Goal: Task Accomplishment & Management: Complete application form

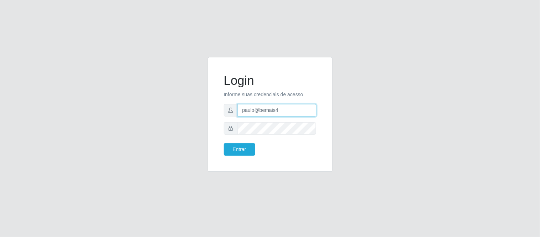
drag, startPoint x: 287, startPoint y: 111, endPoint x: 230, endPoint y: 115, distance: 57.8
click at [230, 115] on div "paulo@bemais4" at bounding box center [270, 110] width 93 height 12
type input "juliomarques@extrabom"
click at [279, 122] on form "Login Informe suas credenciais de acesso juliomarques@extrabom Entrar" at bounding box center [270, 114] width 93 height 83
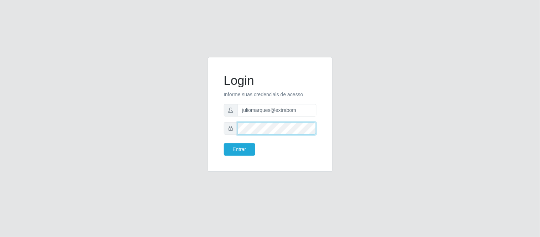
drag, startPoint x: 282, startPoint y: 121, endPoint x: 204, endPoint y: 121, distance: 78.0
click at [201, 127] on div "Login Informe suas credenciais de acesso juliomarques@extrabom Entrar" at bounding box center [270, 118] width 406 height 123
click at [224, 143] on button "Entrar" at bounding box center [239, 149] width 31 height 12
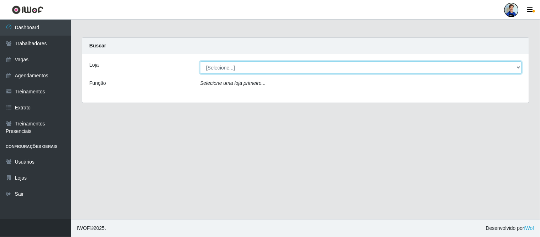
click at [247, 73] on select "[Selecione...] Atacado Vem - Loja 30 Laranjeiras Velha Atacado Vem - Loja 31 Sã…" at bounding box center [361, 67] width 322 height 12
select select "456"
click at [200, 61] on select "[Selecione...] Atacado Vem - Loja 30 Laranjeiras Velha Atacado Vem - Loja 31 Sã…" at bounding box center [361, 67] width 322 height 12
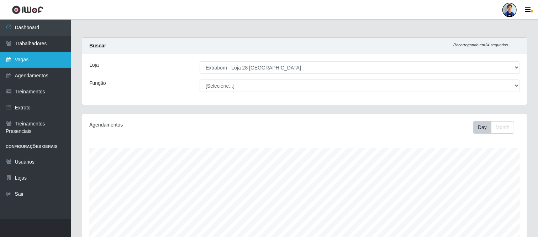
click at [38, 61] on link "Vagas" at bounding box center [35, 60] width 71 height 16
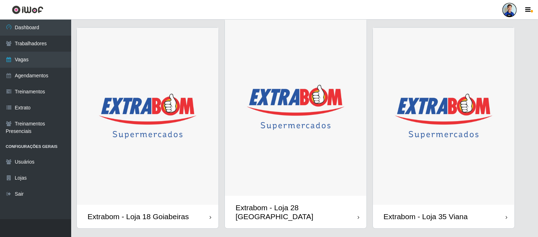
scroll to position [672, 0]
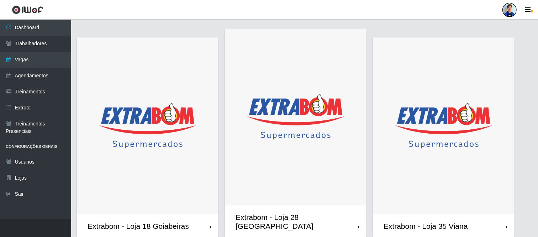
click at [298, 116] on img at bounding box center [296, 116] width 142 height 177
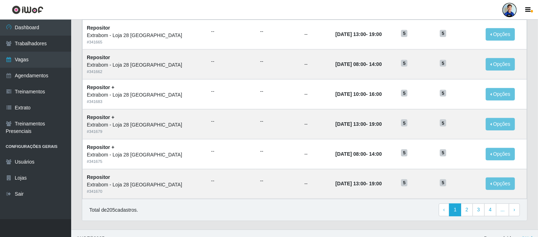
scroll to position [367, 0]
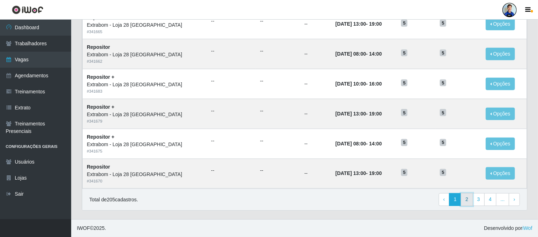
click at [467, 199] on link "2" at bounding box center [467, 199] width 12 height 13
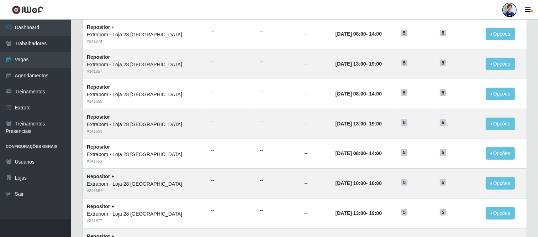
scroll to position [367, 0]
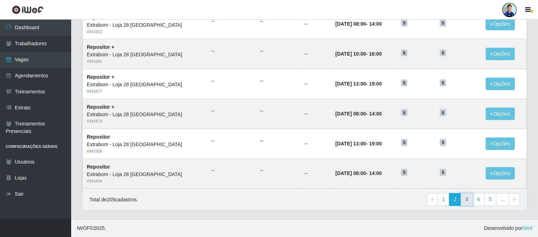
click at [469, 204] on link "3" at bounding box center [467, 199] width 12 height 13
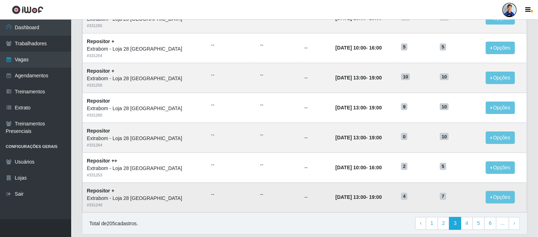
scroll to position [367, 0]
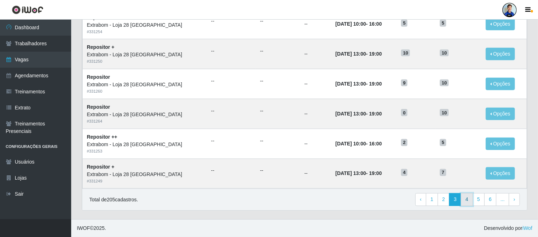
click at [463, 198] on link "4" at bounding box center [467, 199] width 12 height 13
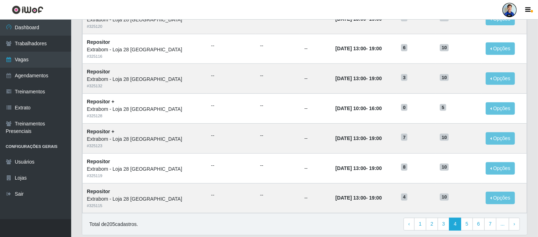
scroll to position [367, 0]
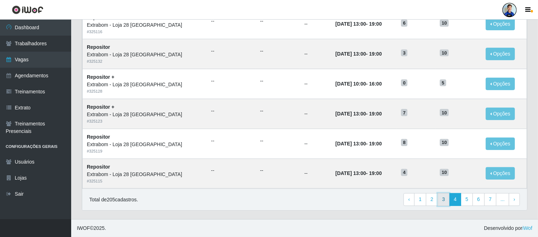
click at [447, 200] on link "3" at bounding box center [444, 199] width 12 height 13
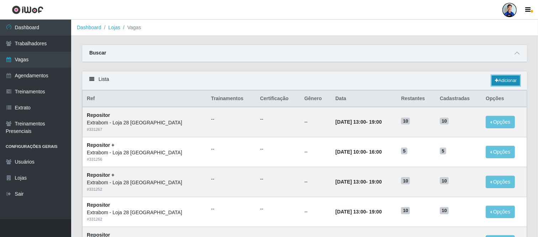
click at [510, 79] on link "Adicionar" at bounding box center [506, 80] width 28 height 10
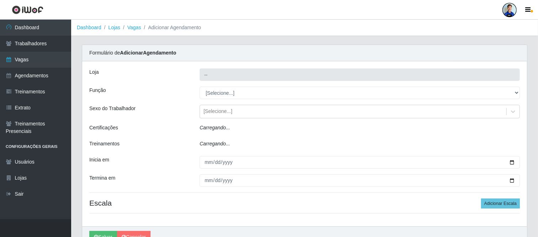
type input "Extrabom - Loja 28 [GEOGRAPHIC_DATA]"
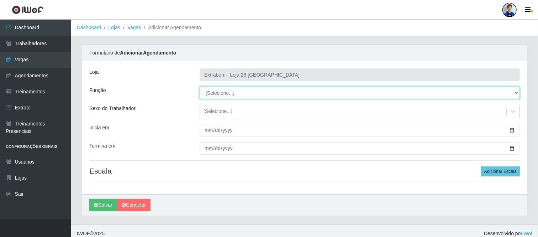
click at [218, 93] on select "[Selecione...] Carregador e Descarregador de Caminhão Carregador e Descarregado…" at bounding box center [360, 92] width 320 height 12
select select "24"
click at [200, 86] on select "[Selecione...] Carregador e Descarregador de Caminhão Carregador e Descarregado…" at bounding box center [360, 92] width 320 height 12
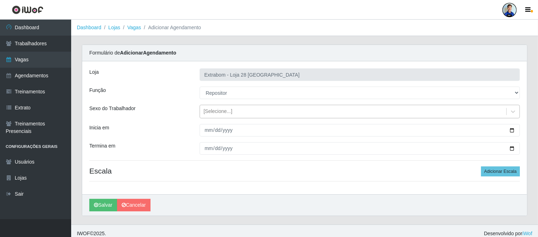
click at [215, 110] on div "[Selecione...]" at bounding box center [218, 111] width 29 height 7
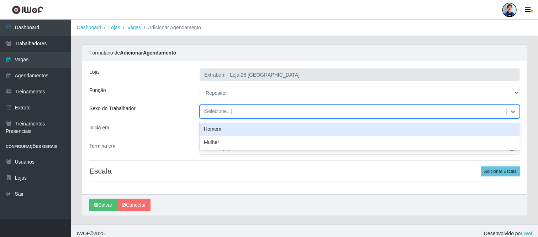
type input "05"
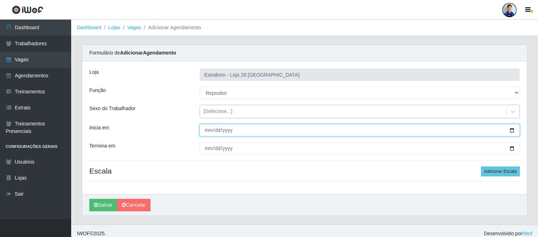
click at [210, 126] on input "Inicia em" at bounding box center [360, 130] width 320 height 12
type input "2025-09-05"
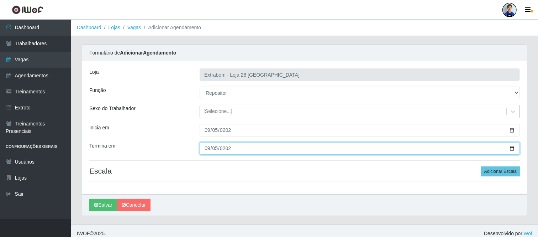
type input "2025-09-05"
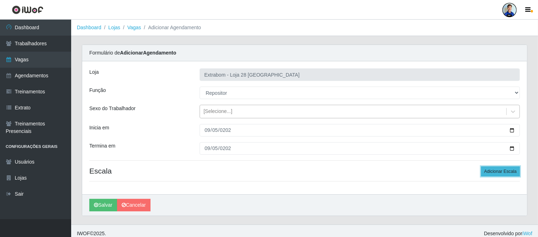
click at [515, 168] on button "Adicionar Escala" at bounding box center [500, 171] width 39 height 10
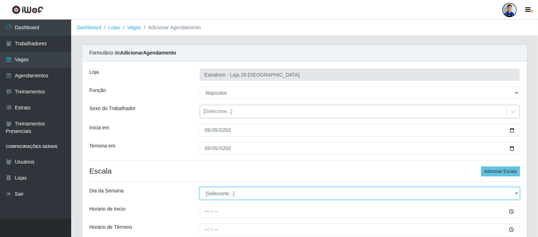
click at [237, 194] on select "[Selecione...] Segunda Terça Quarta Quinta Sexta Sábado Domingo" at bounding box center [360, 193] width 320 height 12
select select "5"
click at [200, 187] on select "[Selecione...] Segunda Terça Quarta Quinta Sexta Sábado Domingo" at bounding box center [360, 193] width 320 height 12
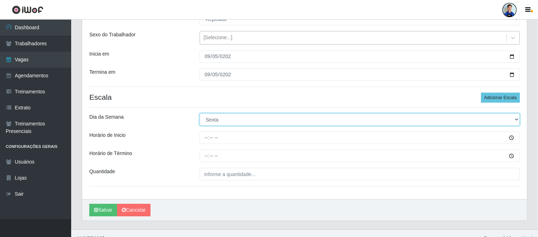
scroll to position [79, 0]
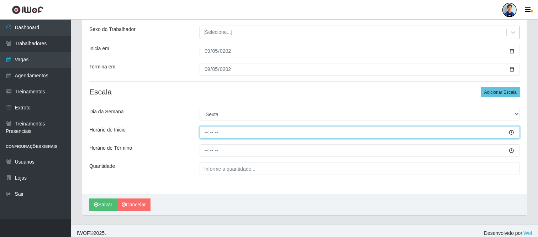
click at [203, 133] on input "Horário de Inicio" at bounding box center [360, 132] width 320 height 12
type input "08:00"
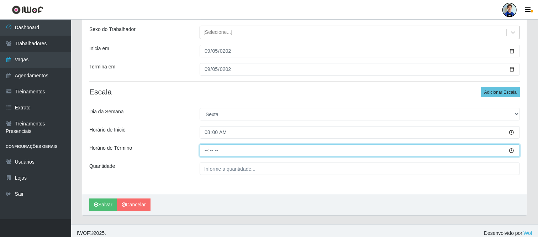
type input "14:00"
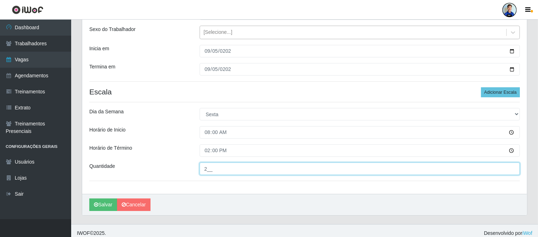
type input "2__"
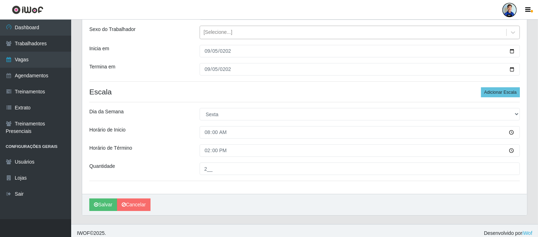
click at [182, 139] on div "Loja Extrabom - Loja 28 Porto Canoa Função [Selecione...] Carregador e Descarre…" at bounding box center [304, 87] width 445 height 211
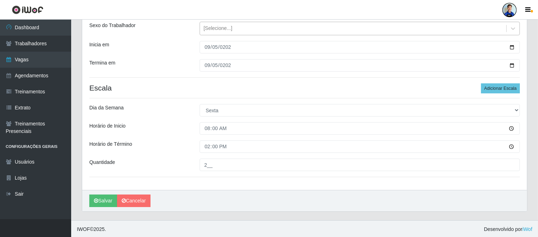
scroll to position [84, 0]
click at [109, 193] on button "Salvar" at bounding box center [103, 199] width 28 height 12
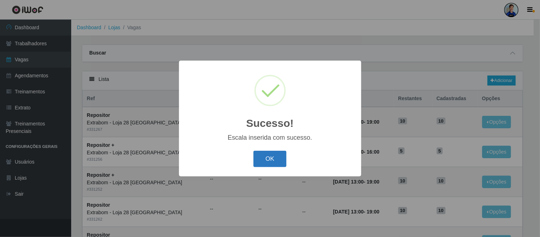
click at [264, 155] on button "OK" at bounding box center [269, 159] width 33 height 17
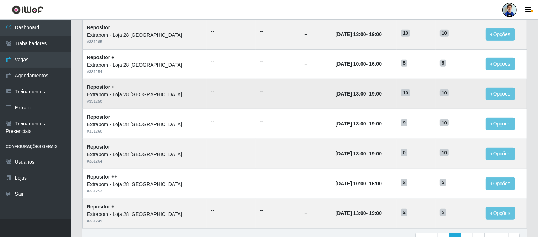
scroll to position [367, 0]
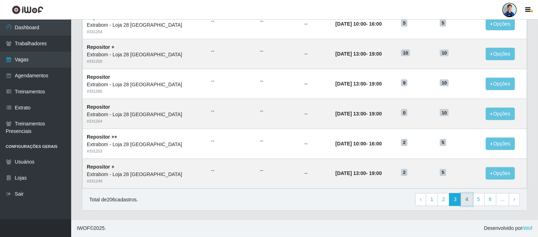
click at [463, 199] on link "4" at bounding box center [467, 199] width 12 height 13
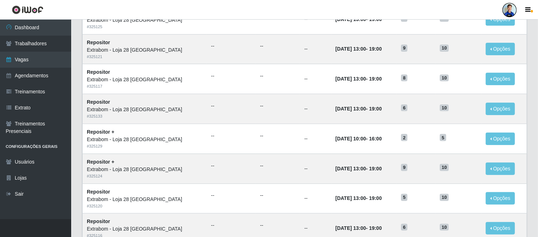
scroll to position [367, 0]
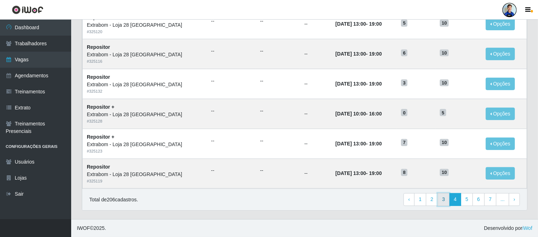
click at [449, 197] on link "3" at bounding box center [444, 199] width 12 height 13
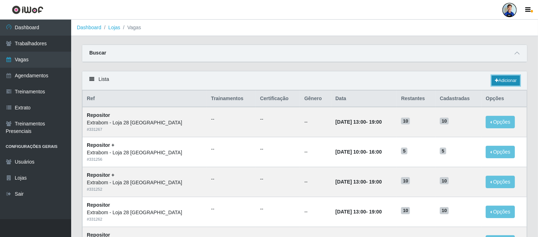
click at [505, 82] on link "Adicionar" at bounding box center [506, 80] width 28 height 10
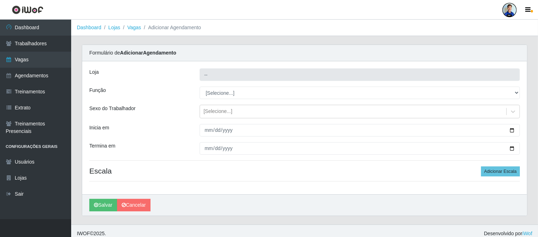
type input "Extrabom - Loja 28 [GEOGRAPHIC_DATA]"
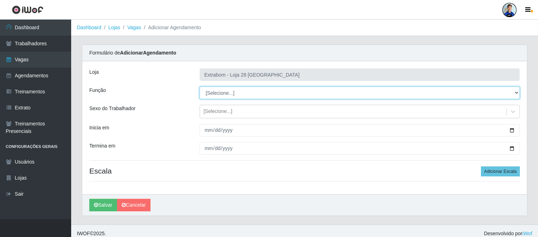
click at [223, 91] on select "[Selecione...] Carregador e Descarregador de Caminhão Carregador e Descarregado…" at bounding box center [360, 92] width 320 height 12
select select "82"
click at [200, 86] on select "[Selecione...] Carregador e Descarregador de Caminhão Carregador e Descarregado…" at bounding box center [360, 92] width 320 height 12
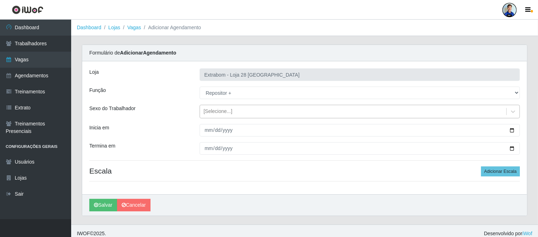
click at [216, 110] on div "[Selecione...]" at bounding box center [218, 111] width 29 height 7
click at [187, 124] on div "Loja Extrabom - Loja 28 Porto Canoa Função [Selecione...] Carregador e Descarre…" at bounding box center [304, 127] width 445 height 133
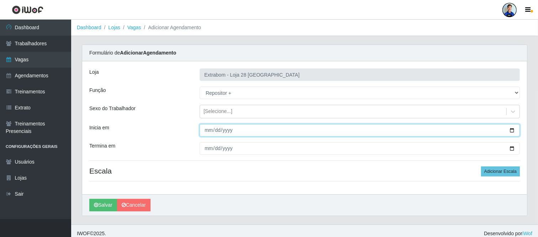
click at [205, 132] on input "Inicia em" at bounding box center [360, 130] width 320 height 12
type input "2025-09-06"
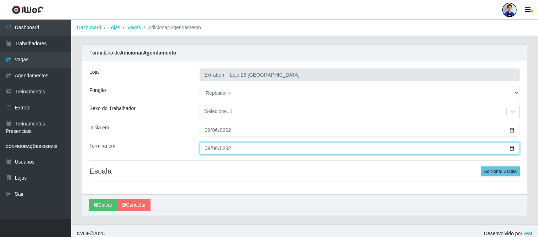
type input "2025-09-06"
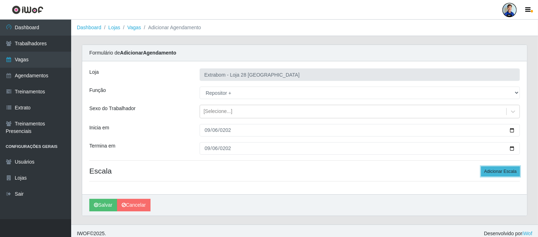
click at [492, 171] on button "Adicionar Escala" at bounding box center [500, 171] width 39 height 10
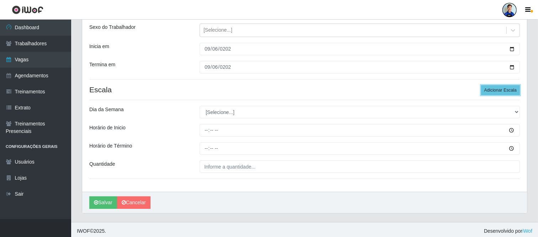
scroll to position [84, 0]
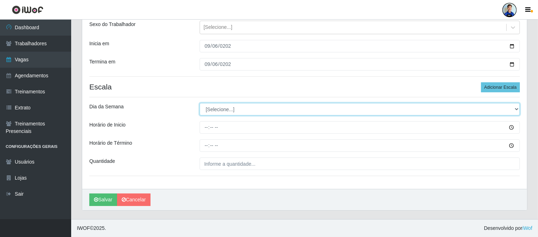
click at [207, 108] on select "[Selecione...] Segunda Terça Quarta Quinta Sexta Sábado Domingo" at bounding box center [360, 109] width 320 height 12
select select "6"
click at [200, 103] on select "[Selecione...] Segunda Terça Quarta Quinta Sexta Sábado Domingo" at bounding box center [360, 109] width 320 height 12
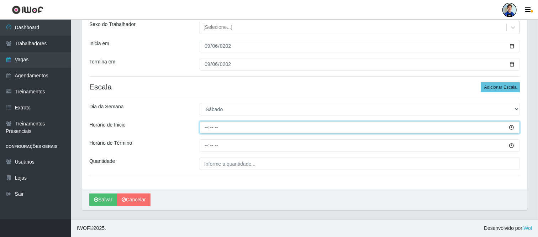
click at [205, 126] on input "Horário de Inicio" at bounding box center [360, 127] width 320 height 12
type input "14:00"
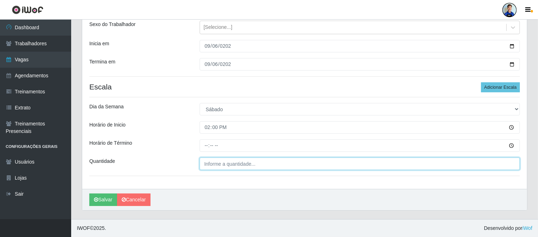
type input "___"
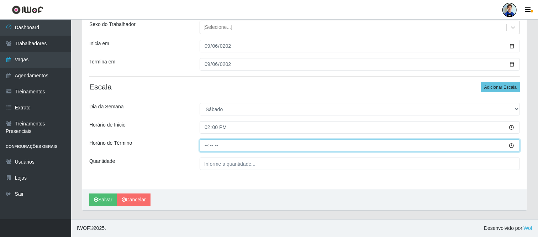
click at [214, 150] on input "Horário de Término" at bounding box center [360, 145] width 320 height 12
click at [214, 142] on input "Horário de Término" at bounding box center [360, 145] width 320 height 12
type input "00:00"
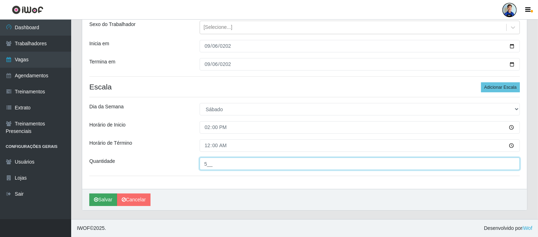
type input "5__"
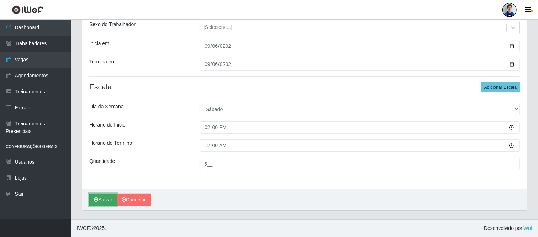
click at [109, 199] on button "Salvar" at bounding box center [103, 199] width 28 height 12
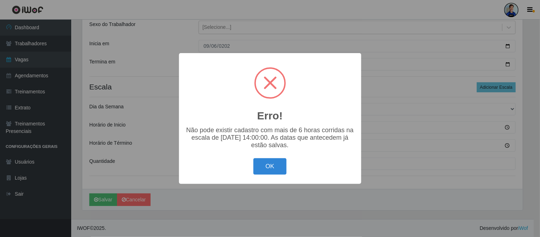
click at [266, 169] on button "OK" at bounding box center [269, 166] width 33 height 17
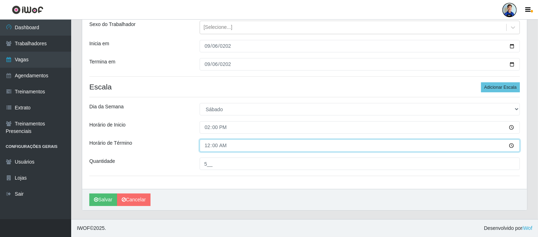
click at [210, 146] on input "00:00" at bounding box center [360, 145] width 320 height 12
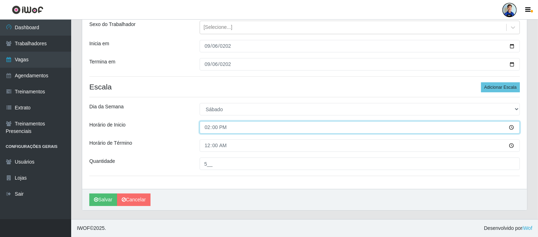
click at [208, 132] on input "14:00" at bounding box center [360, 127] width 320 height 12
type input "08:00"
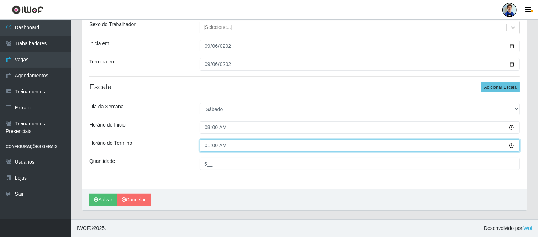
type input "14:00"
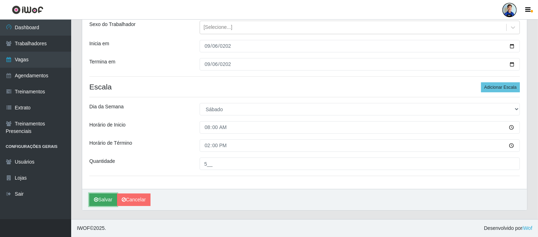
click at [104, 195] on button "Salvar" at bounding box center [103, 199] width 28 height 12
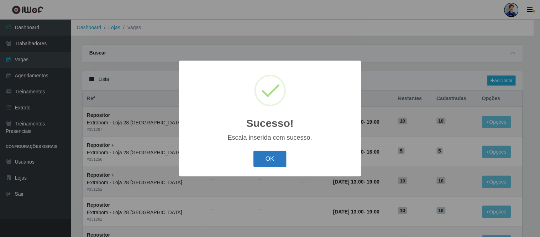
click at [275, 159] on button "OK" at bounding box center [269, 159] width 33 height 17
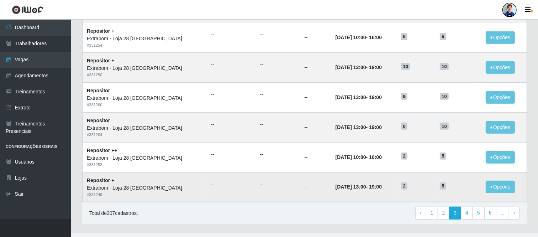
scroll to position [367, 0]
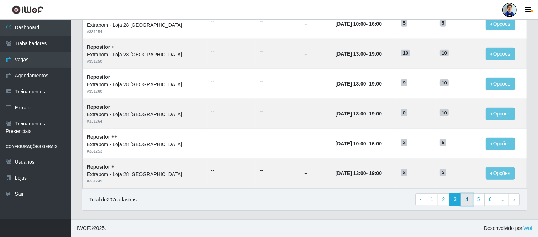
click at [469, 200] on link "4" at bounding box center [467, 199] width 12 height 13
